Goal: Check status: Check status

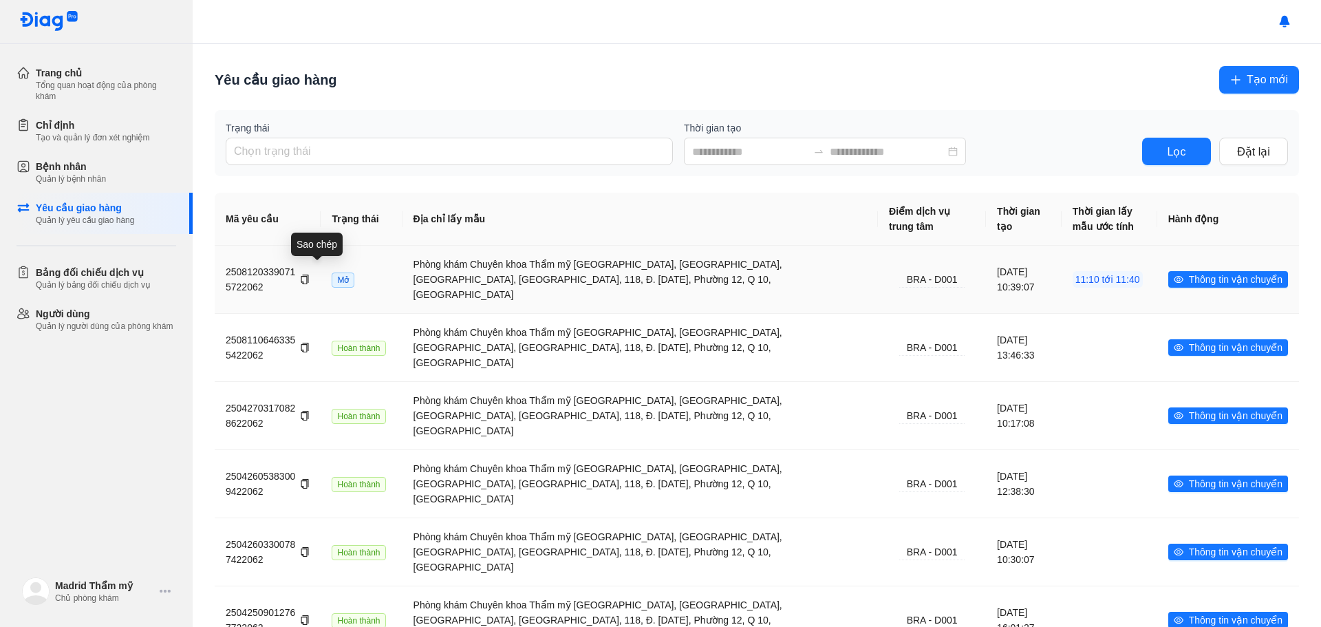
click at [309, 274] on icon "copy" at bounding box center [305, 279] width 8 height 10
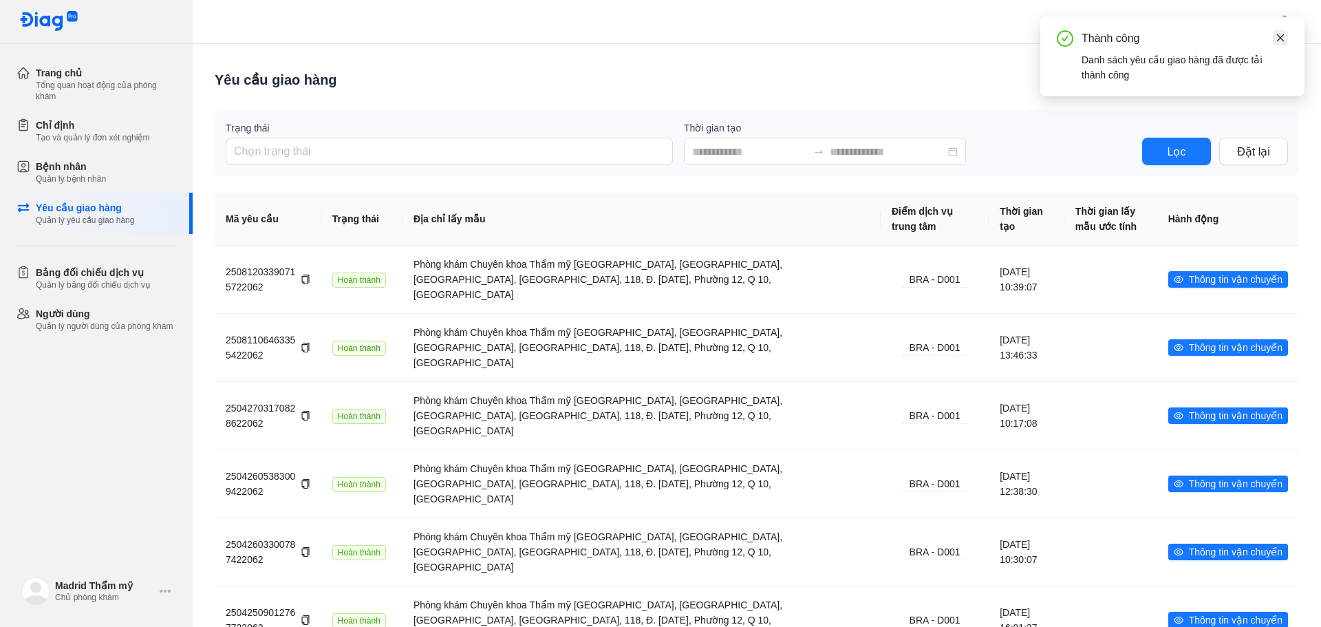
click at [1279, 39] on icon "close" at bounding box center [1281, 38] width 8 height 8
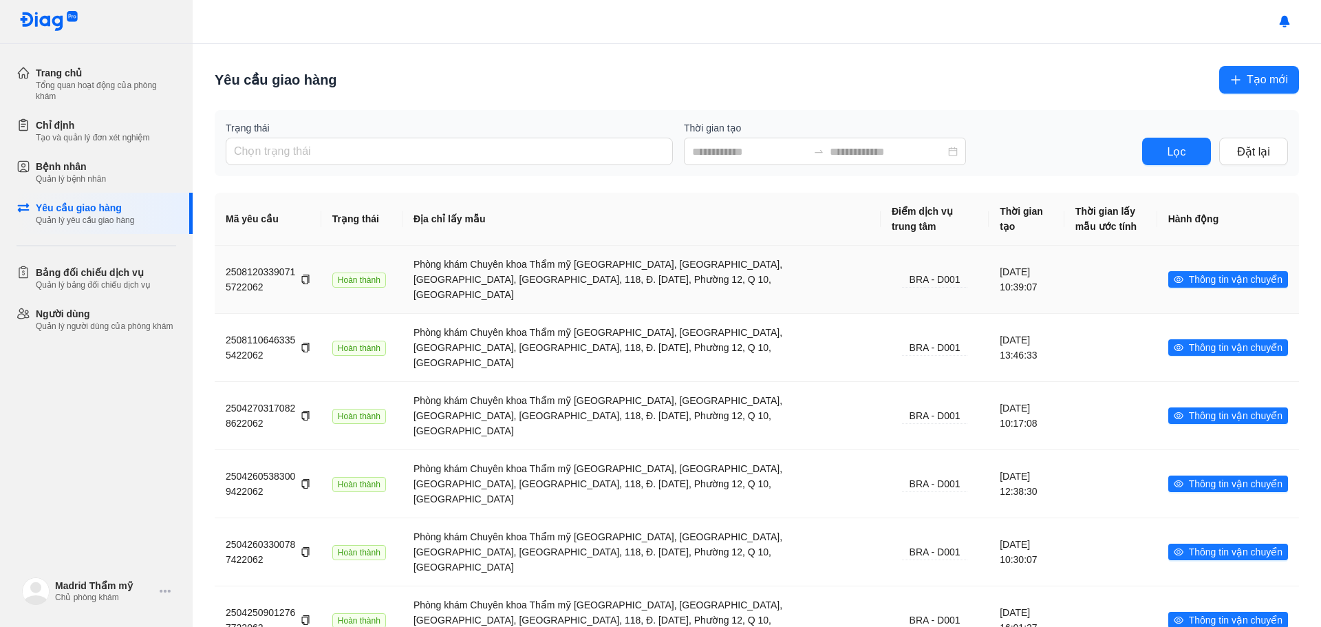
click at [582, 282] on div "Phòng khám Chuyên khoa Thẩm mỹ [GEOGRAPHIC_DATA], [GEOGRAPHIC_DATA], [GEOGRAPHI…" at bounding box center [641, 279] width 456 height 45
click at [331, 283] on td "25081203390715722062" at bounding box center [361, 279] width 81 height 67
click at [250, 266] on div "25081203390715722062" at bounding box center [268, 279] width 85 height 30
click at [50, 167] on div "Bệnh nhân" at bounding box center [71, 167] width 70 height 14
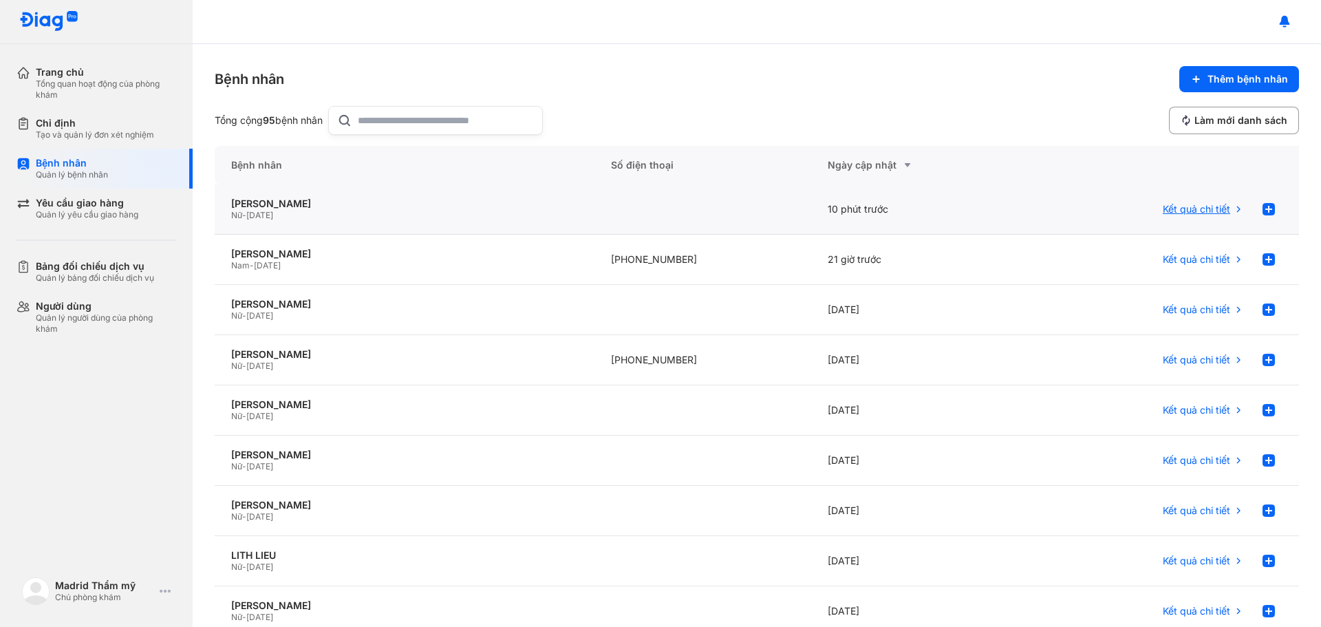
click at [1213, 215] on div "Kết quả chi tiết" at bounding box center [1203, 209] width 81 height 28
